Goal: Task Accomplishment & Management: Manage account settings

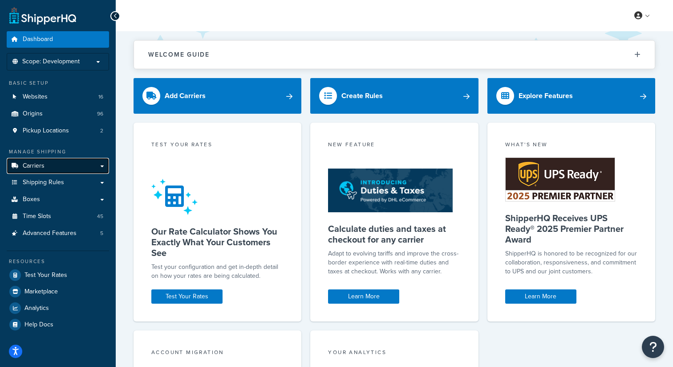
click at [51, 166] on link "Carriers" at bounding box center [58, 166] width 102 height 16
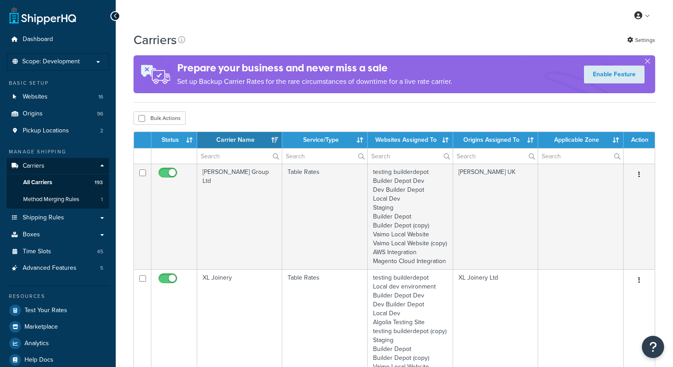
select select "15"
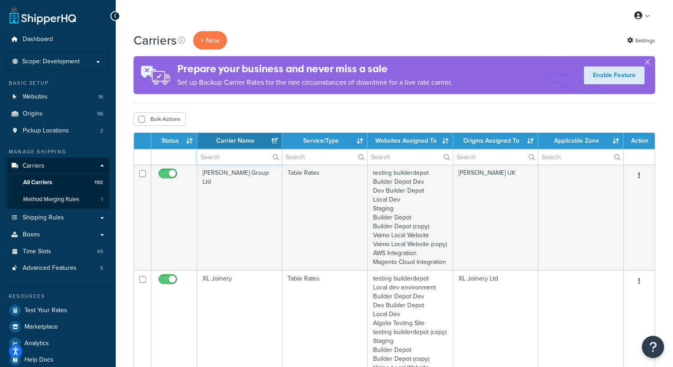
click at [237, 161] on input "text" at bounding box center [239, 156] width 85 height 15
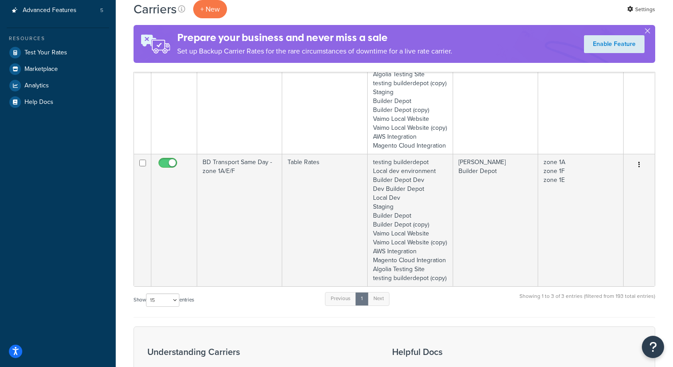
scroll to position [273, 0]
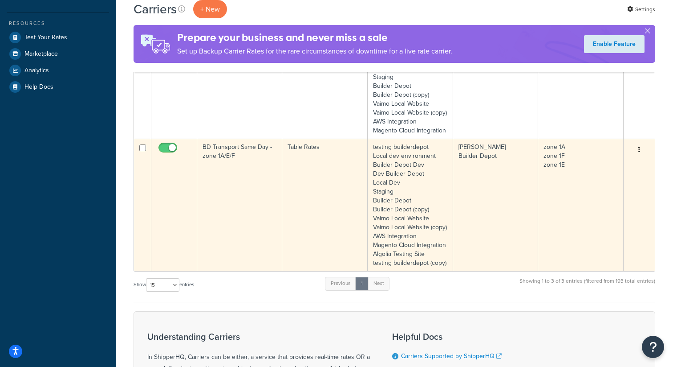
type input "same day"
click at [640, 152] on icon "button" at bounding box center [640, 149] width 2 height 6
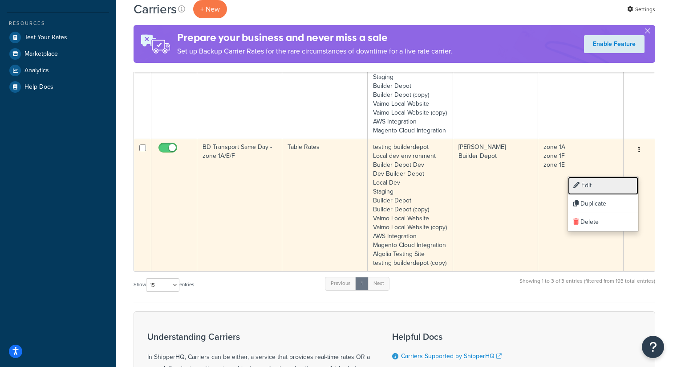
click at [592, 185] on link "Edit" at bounding box center [603, 185] width 70 height 18
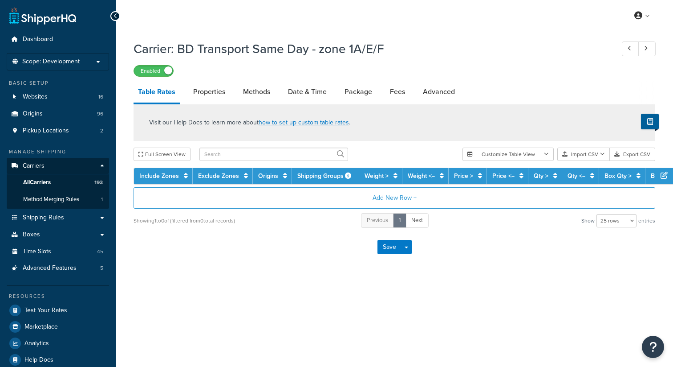
select select "25"
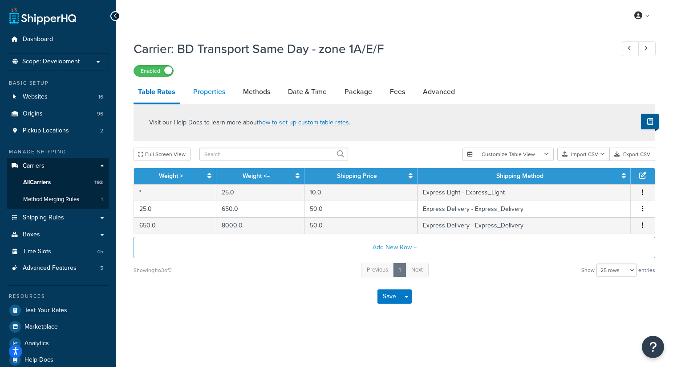
click at [201, 91] on link "Properties" at bounding box center [209, 91] width 41 height 21
select select "HIGHEST"
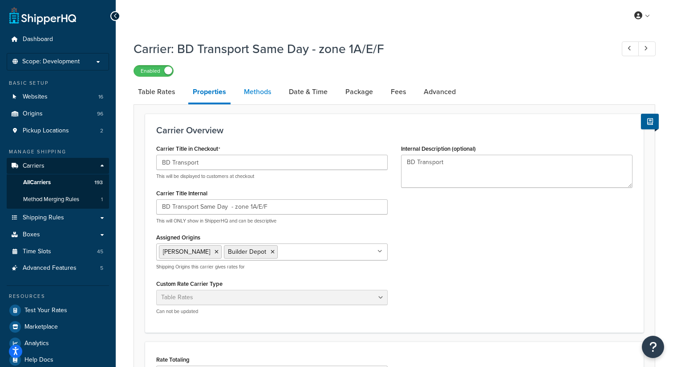
click at [255, 91] on link "Methods" at bounding box center [258, 91] width 36 height 21
select select "25"
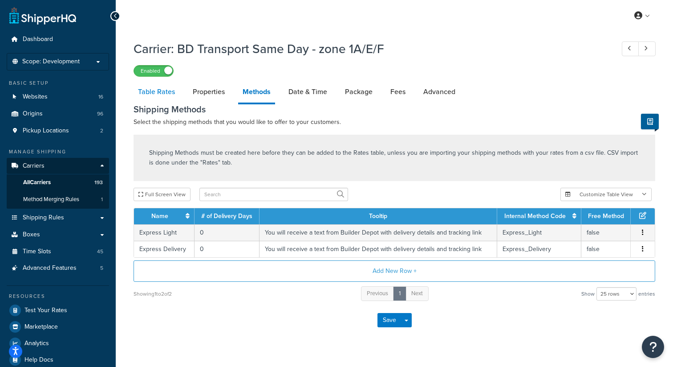
click at [162, 96] on link "Table Rates" at bounding box center [157, 91] width 46 height 21
select select "25"
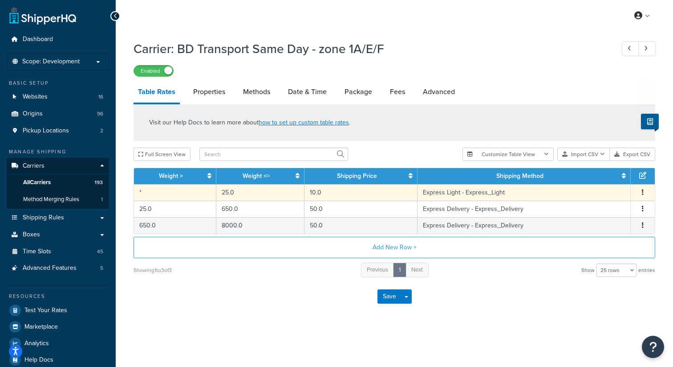
click at [647, 194] on span "Edit Duplicate Delete" at bounding box center [642, 193] width 13 height 10
click at [645, 194] on button "button" at bounding box center [643, 193] width 7 height 10
click at [599, 176] on div "Edit" at bounding box center [598, 176] width 63 height 18
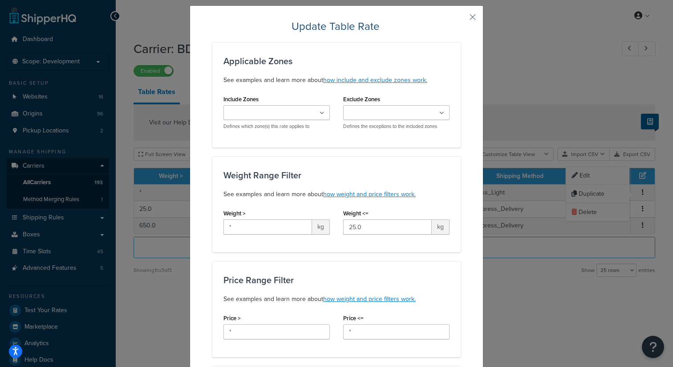
scroll to position [22, 0]
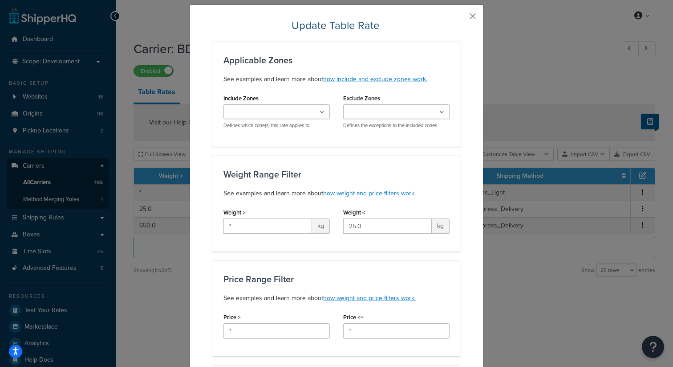
click at [461, 18] on button "button" at bounding box center [460, 19] width 2 height 2
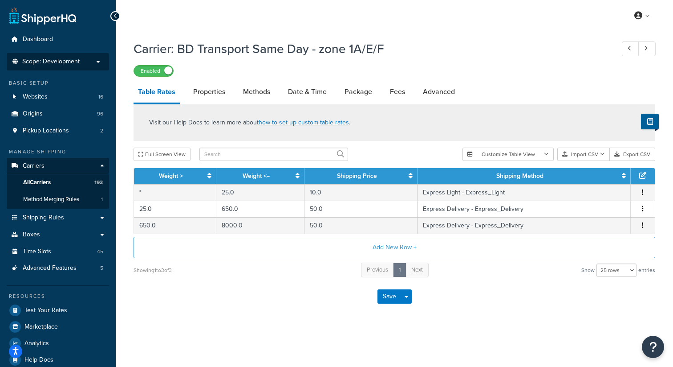
click at [91, 61] on p "Scope: Development" at bounding box center [58, 62] width 94 height 8
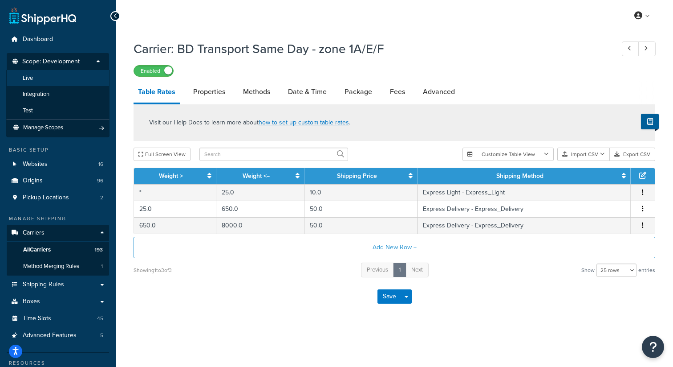
click at [52, 79] on li "Live" at bounding box center [57, 78] width 103 height 16
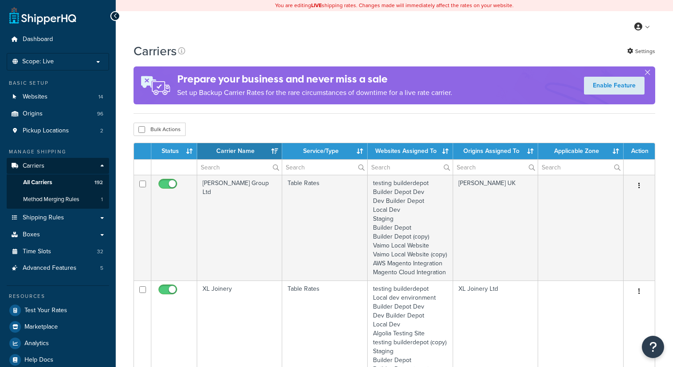
select select "15"
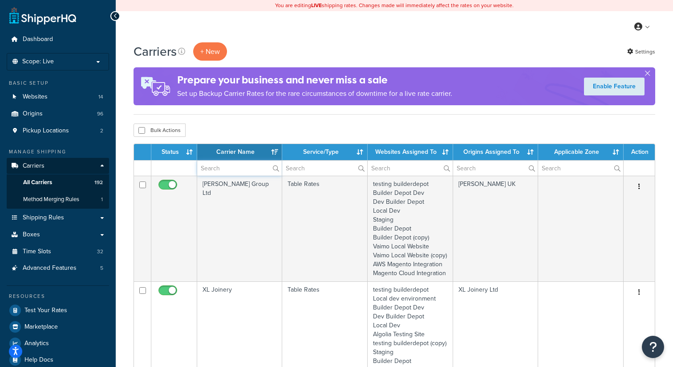
click at [227, 169] on input "text" at bounding box center [239, 167] width 85 height 15
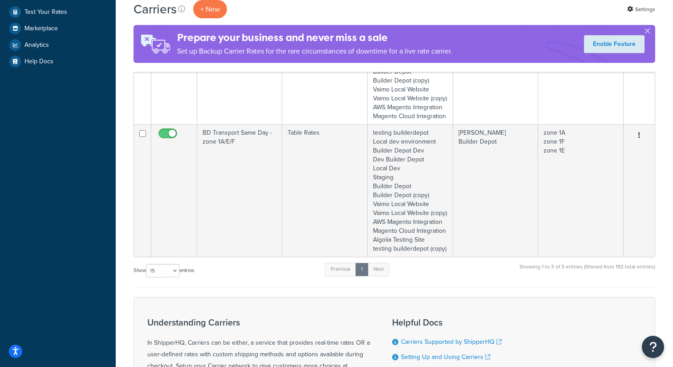
scroll to position [301, 0]
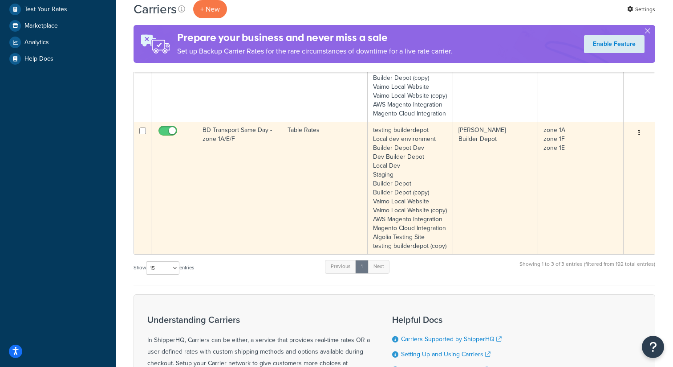
type input "same day"
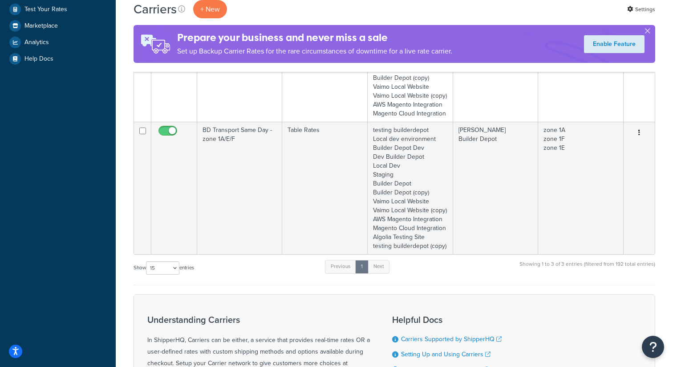
click at [641, 140] on button "button" at bounding box center [639, 133] width 12 height 14
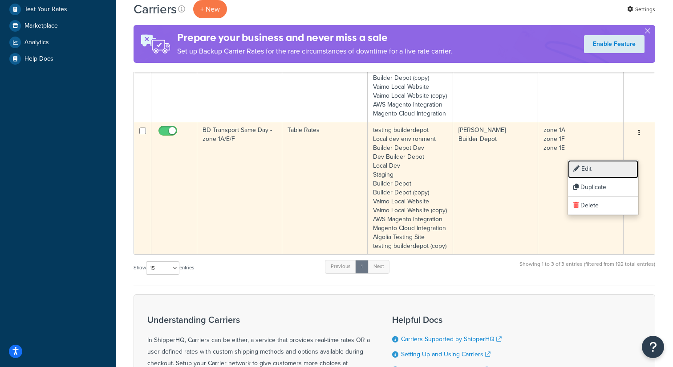
click at [602, 169] on link "Edit" at bounding box center [603, 169] width 70 height 18
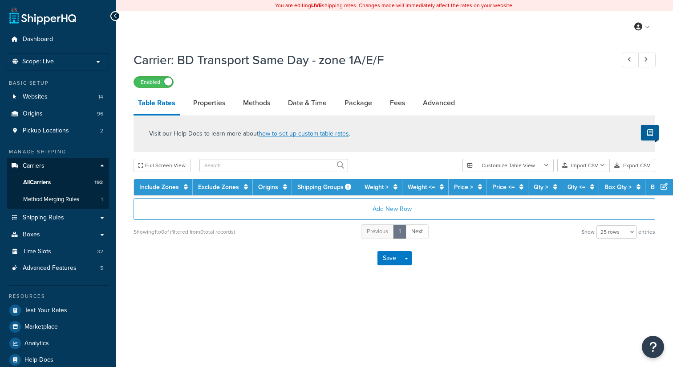
select select "25"
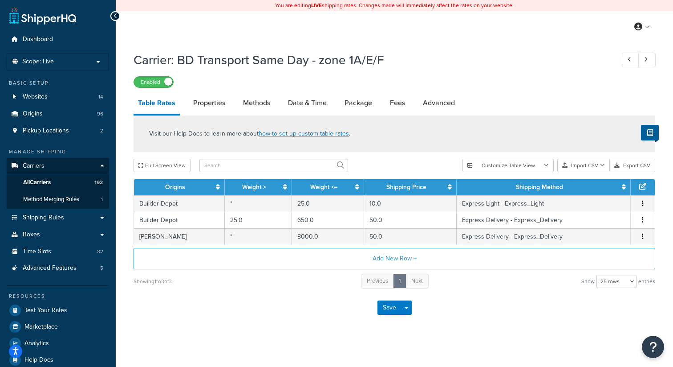
scroll to position [12, 0]
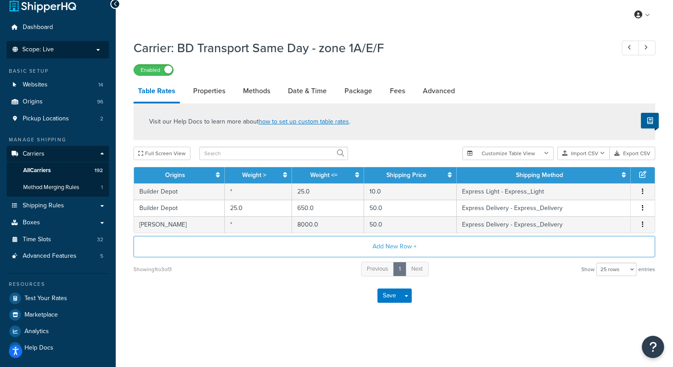
click at [98, 54] on li "Scope: Live" at bounding box center [58, 49] width 102 height 17
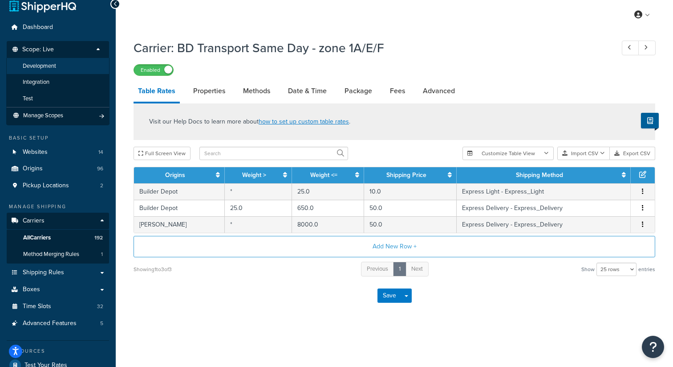
click at [78, 71] on li "Development" at bounding box center [57, 66] width 103 height 16
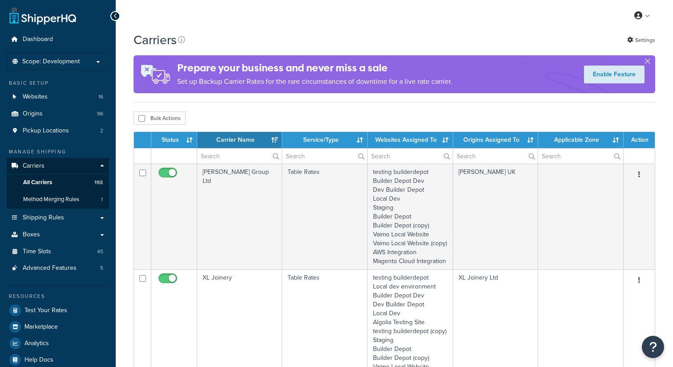
select select "15"
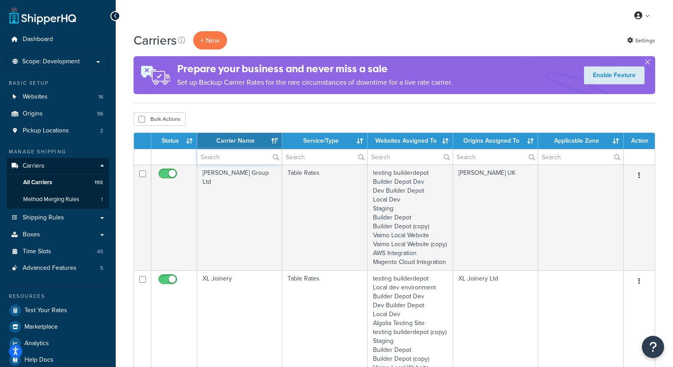
click at [223, 155] on input "text" at bounding box center [239, 156] width 85 height 15
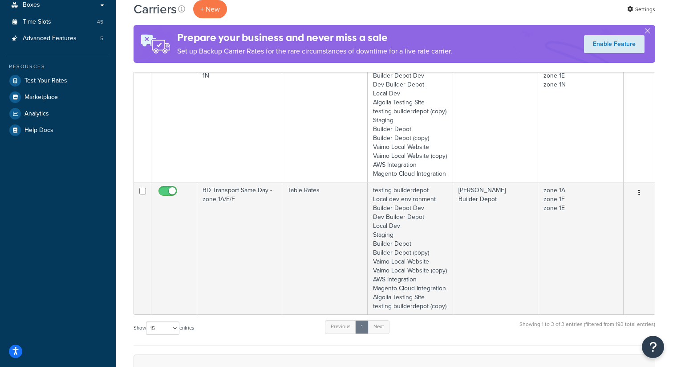
scroll to position [250, 0]
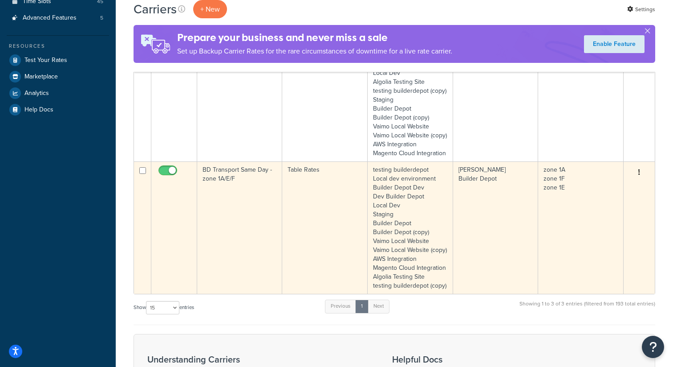
type input "same"
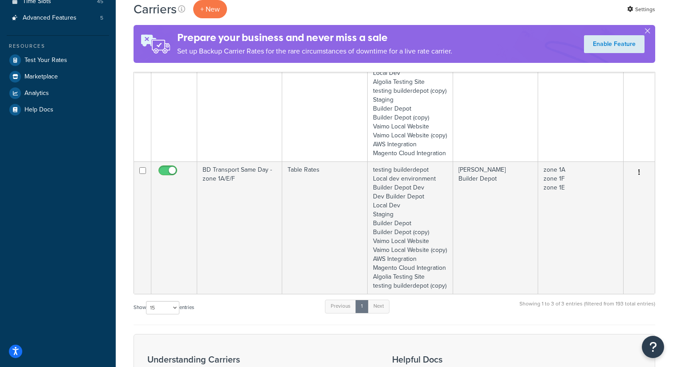
click at [640, 175] on icon "button" at bounding box center [640, 172] width 2 height 6
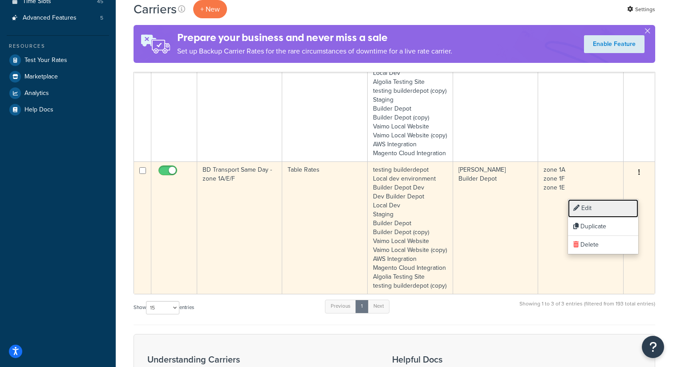
click at [604, 208] on link "Edit" at bounding box center [603, 208] width 70 height 18
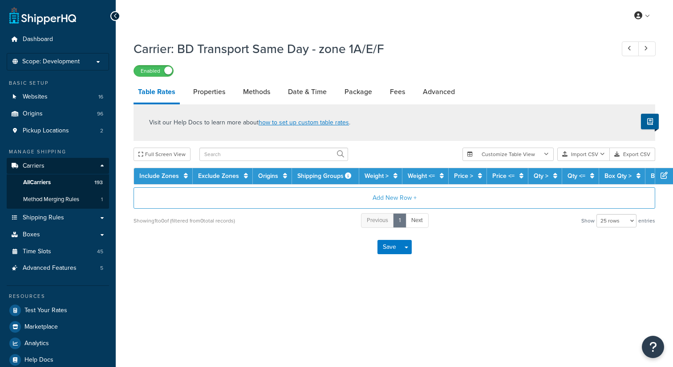
select select "25"
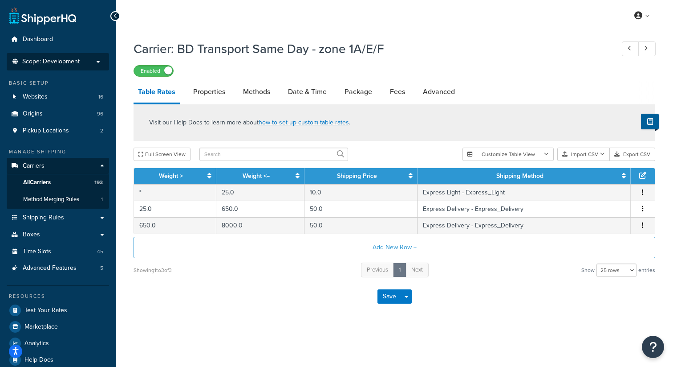
click at [98, 63] on p "Scope: Development" at bounding box center [58, 62] width 94 height 8
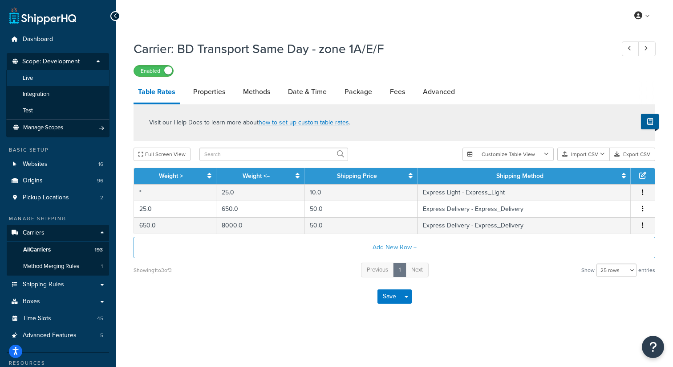
click at [73, 78] on li "Live" at bounding box center [57, 78] width 103 height 16
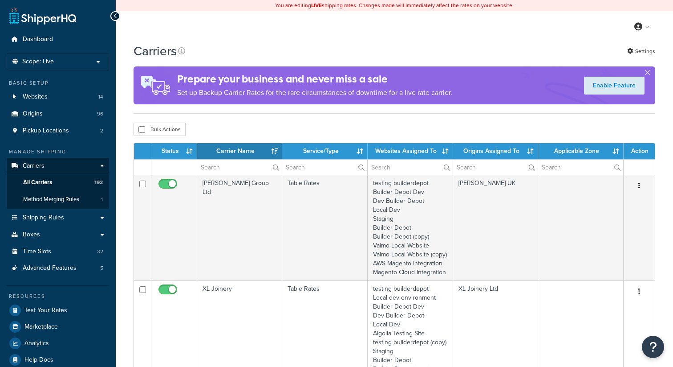
select select "15"
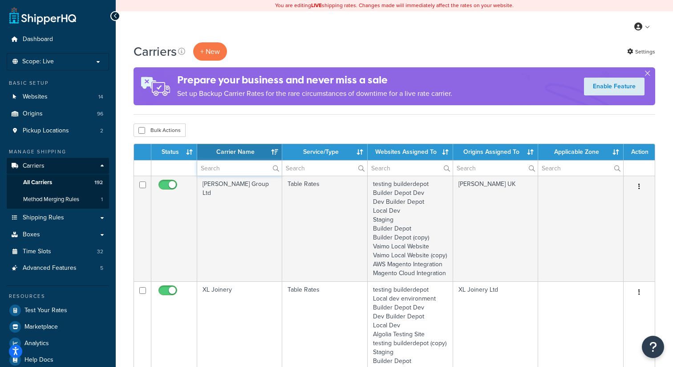
click at [215, 169] on input "text" at bounding box center [239, 167] width 85 height 15
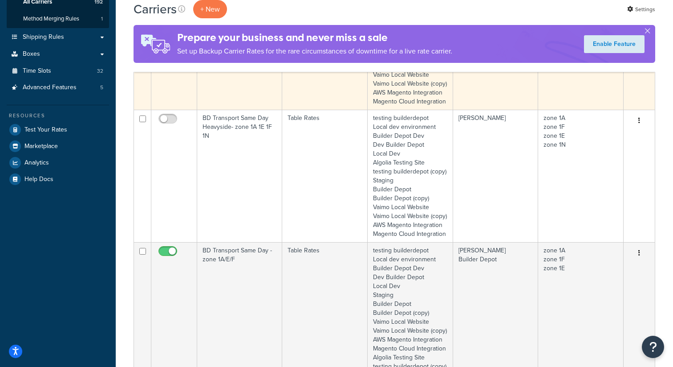
scroll to position [199, 0]
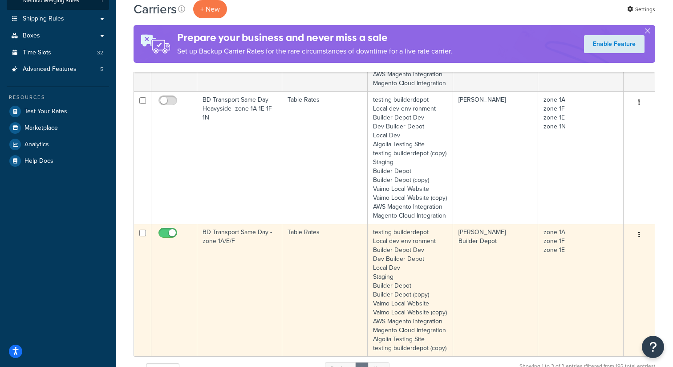
type input "same"
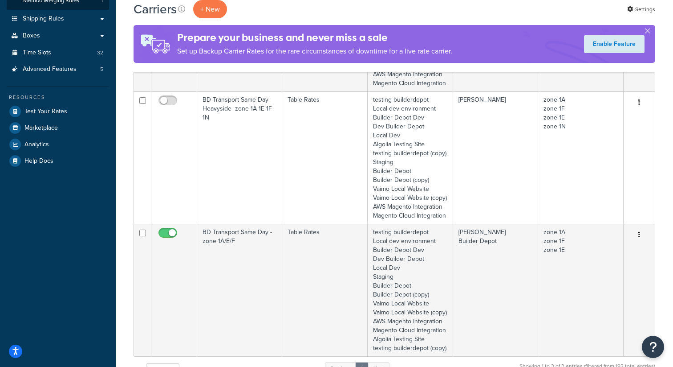
click at [640, 237] on icon "button" at bounding box center [640, 234] width 2 height 6
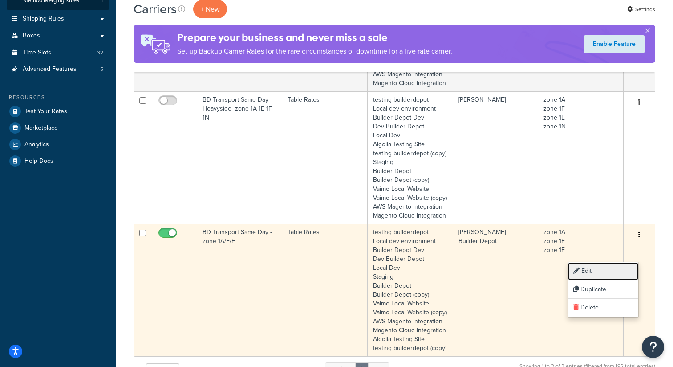
click at [591, 269] on link "Edit" at bounding box center [603, 271] width 70 height 18
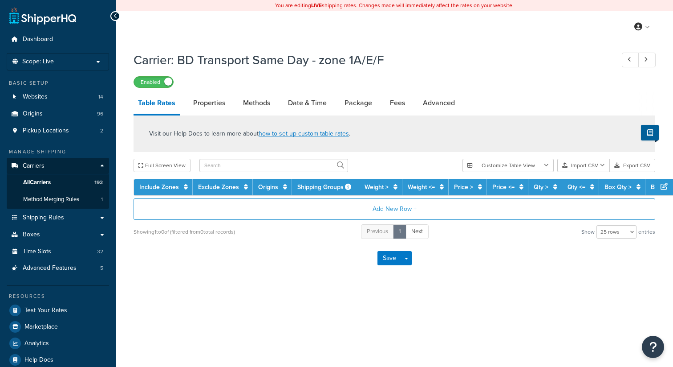
select select "25"
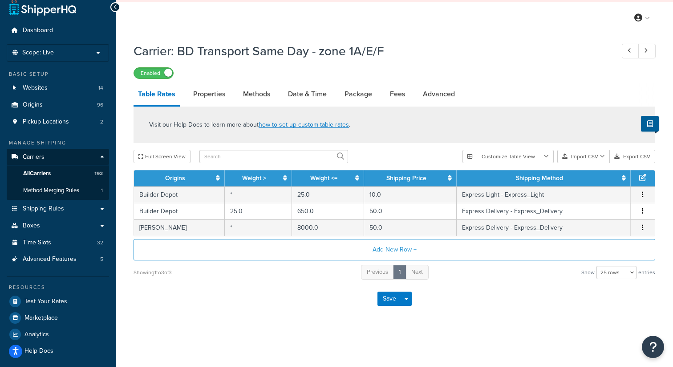
scroll to position [12, 0]
